Goal: Task Accomplishment & Management: Manage account settings

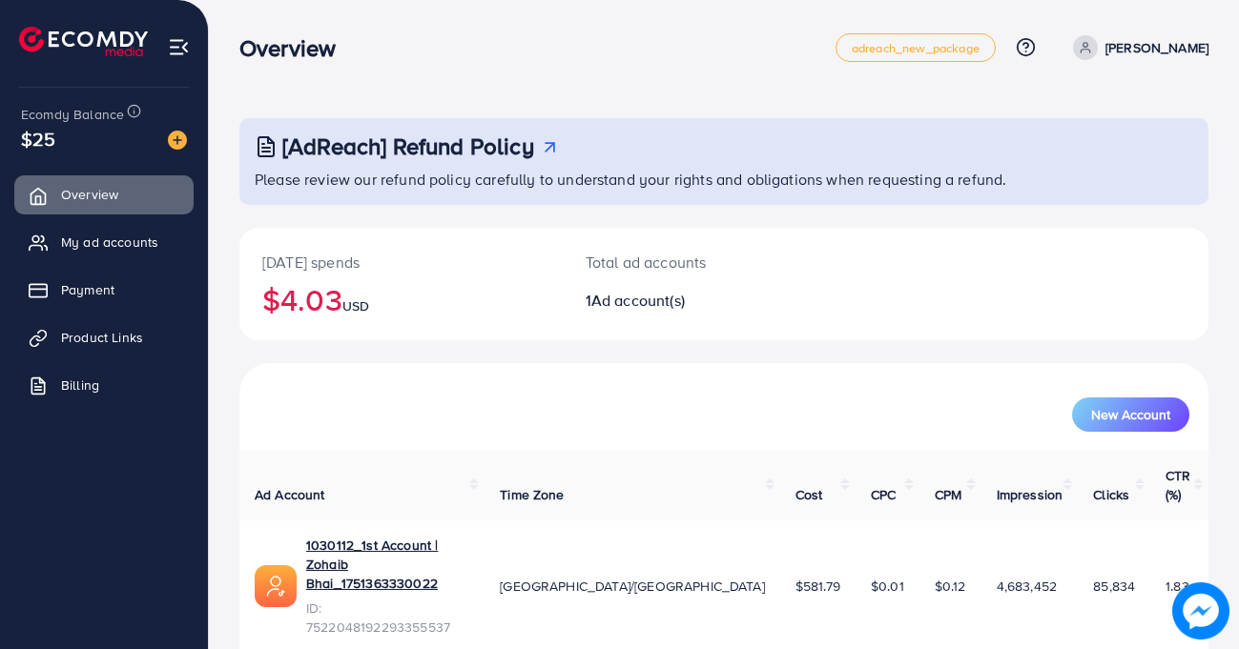
scroll to position [7, 0]
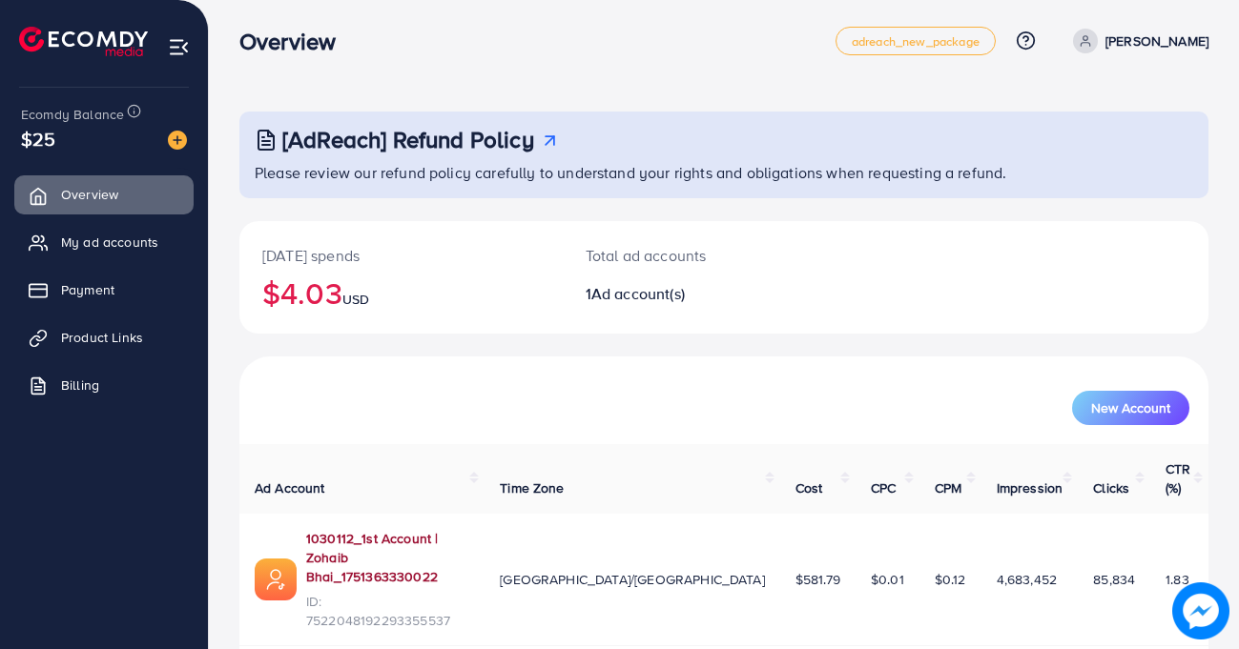
click at [469, 529] on link "1030112_1st Account | Zohaib Bhai_1751363330022" at bounding box center [387, 558] width 163 height 58
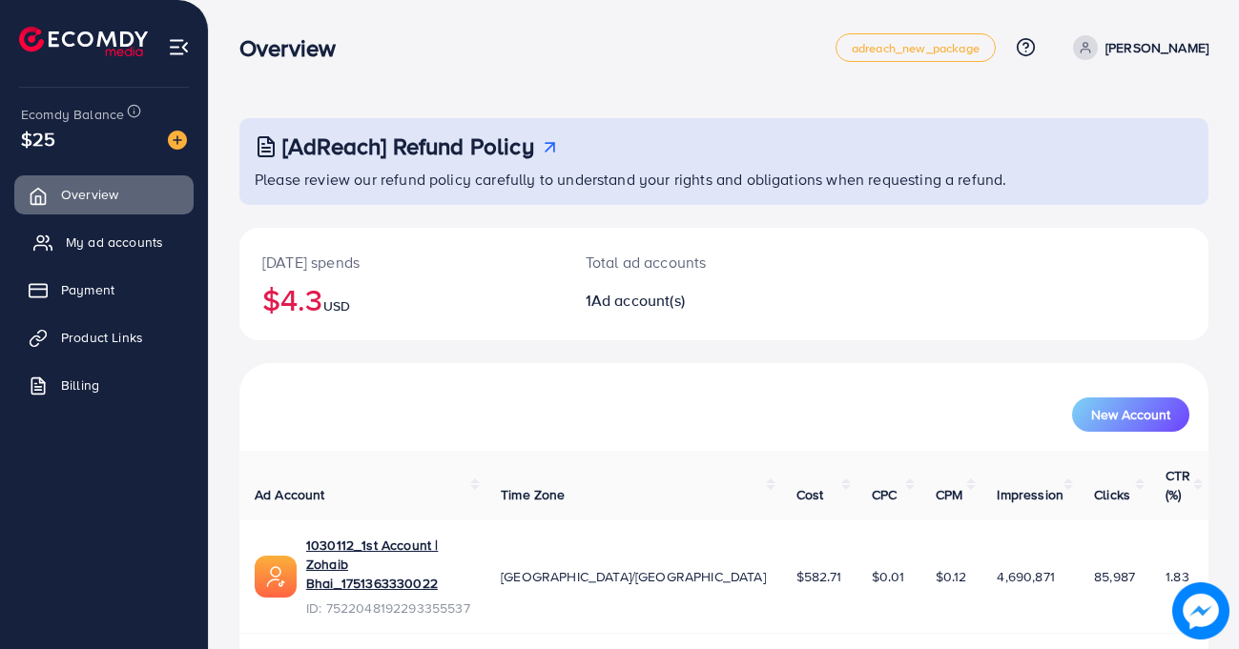
click at [133, 256] on link "My ad accounts" at bounding box center [103, 242] width 179 height 38
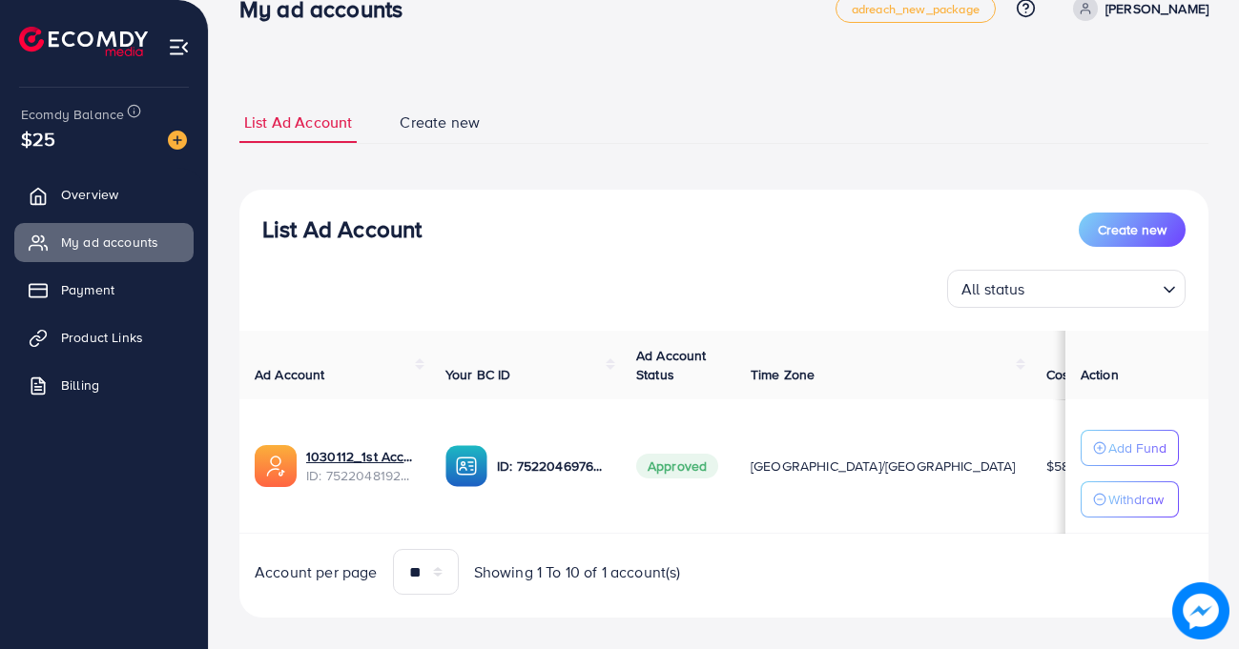
scroll to position [61, 0]
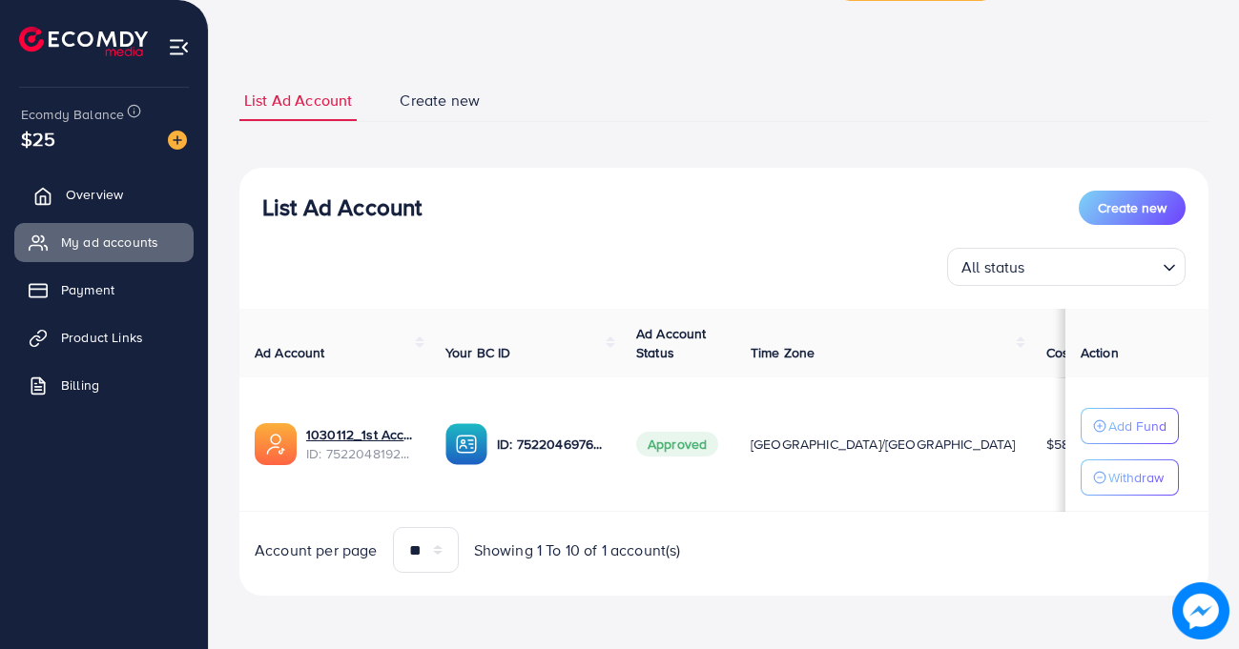
click at [114, 195] on span "Overview" at bounding box center [94, 194] width 57 height 19
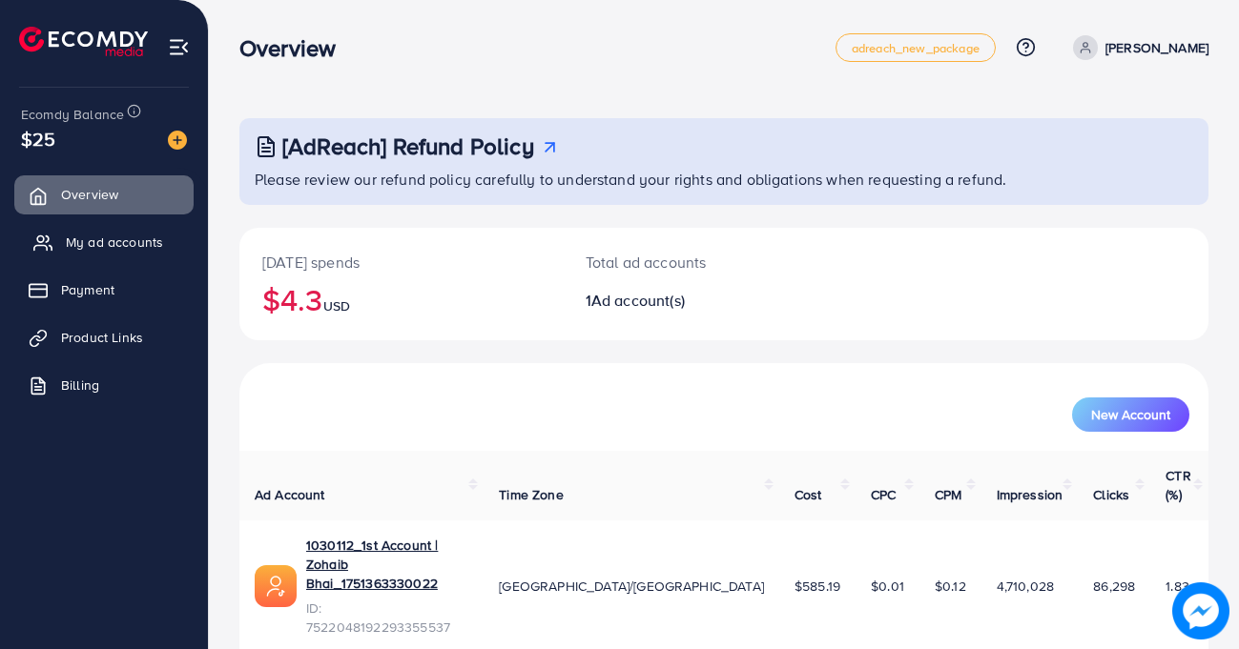
click at [84, 252] on span "My ad accounts" at bounding box center [114, 242] width 97 height 19
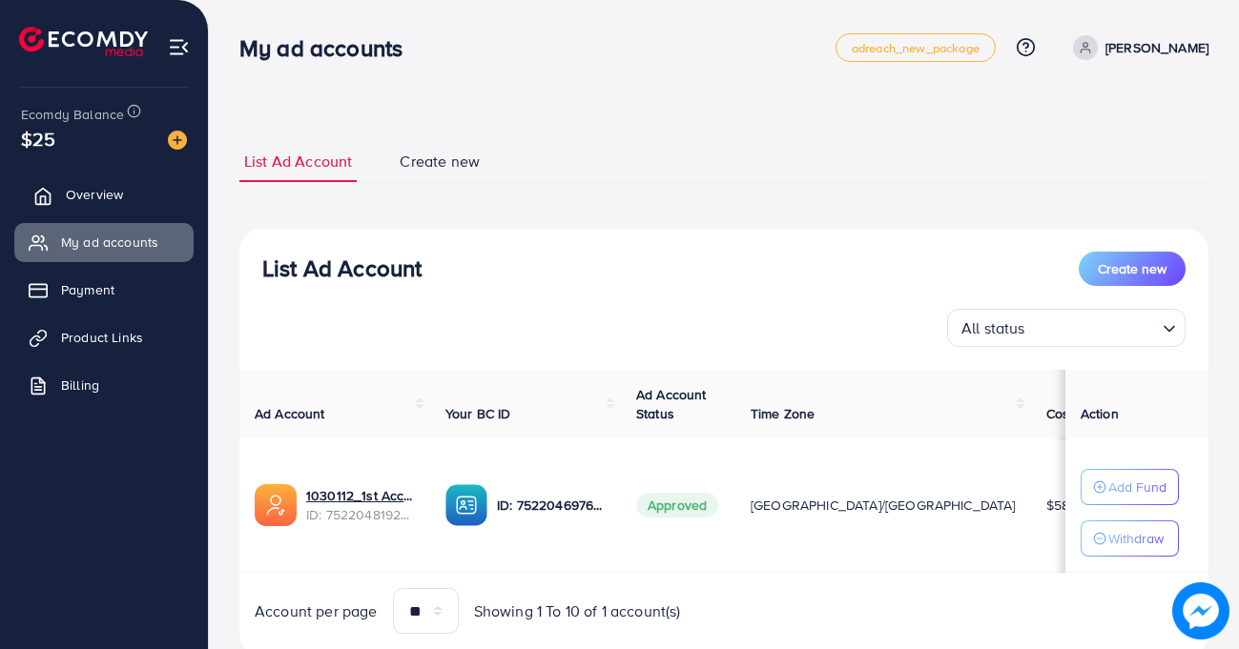
click at [88, 194] on span "Overview" at bounding box center [94, 194] width 57 height 19
